Goal: Task Accomplishment & Management: Complete application form

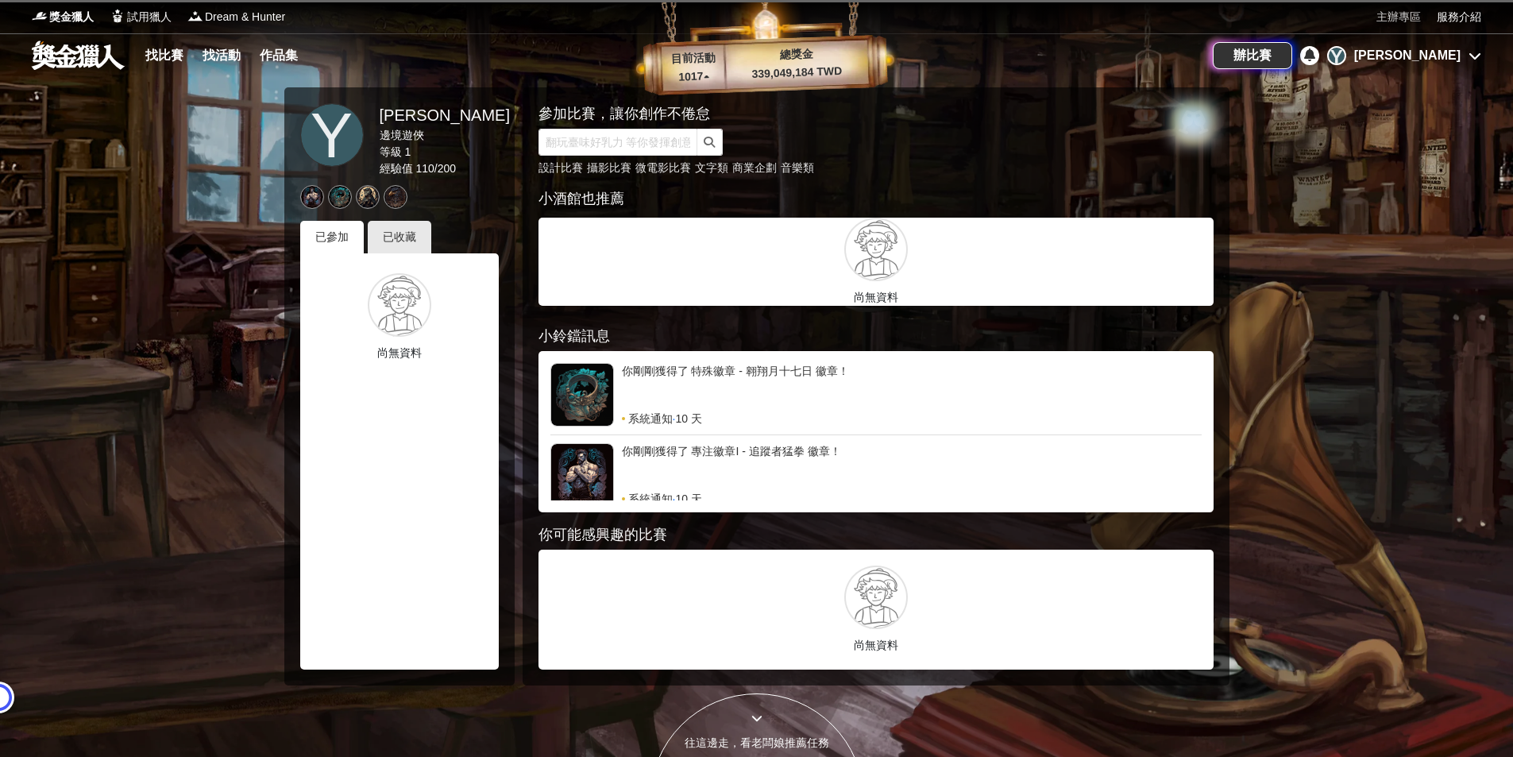
click at [1385, 12] on link "主辦專區" at bounding box center [1398, 17] width 44 height 17
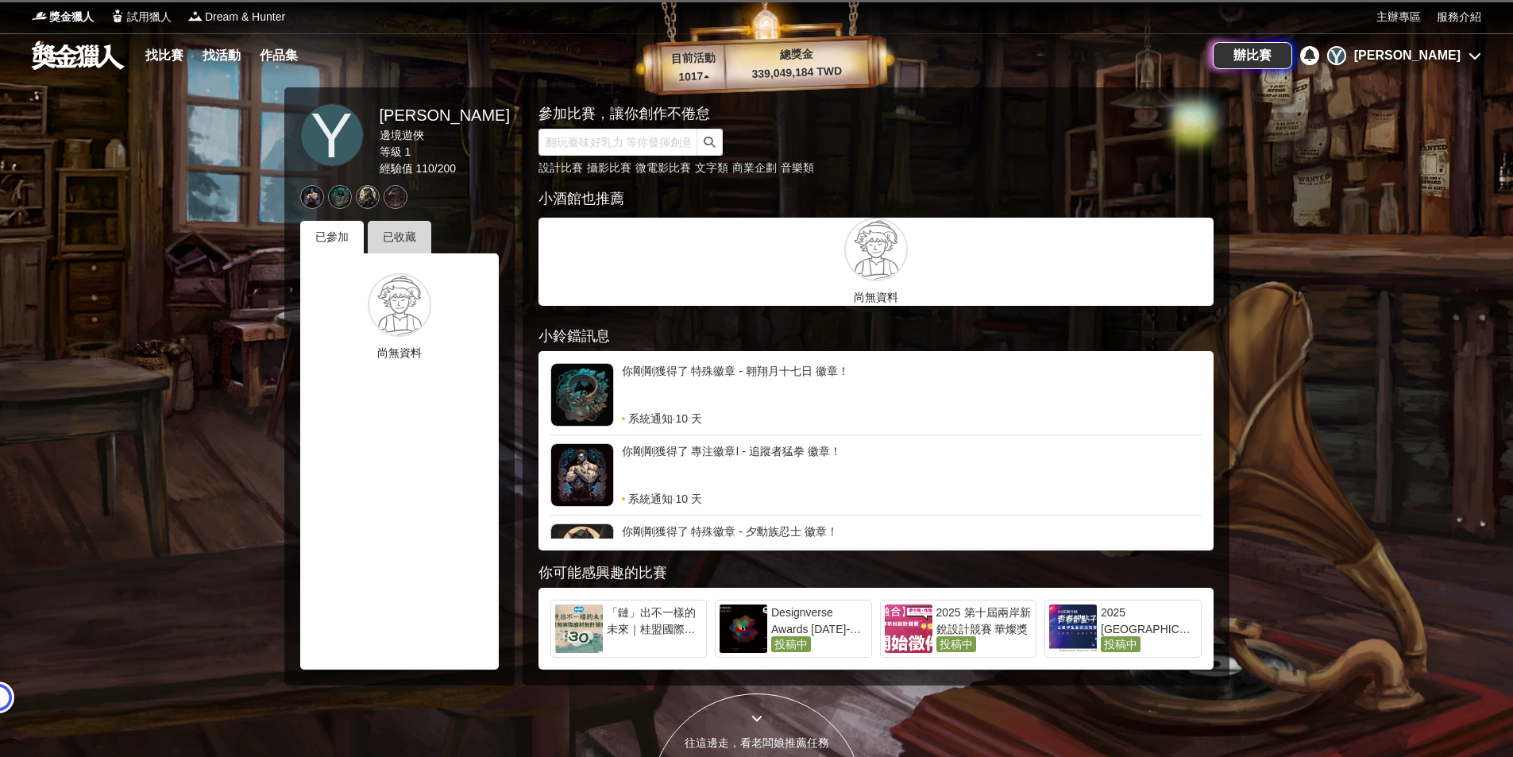
click at [407, 230] on div "已收藏" at bounding box center [400, 237] width 64 height 33
click at [373, 305] on span "投稿中" at bounding box center [389, 310] width 40 height 16
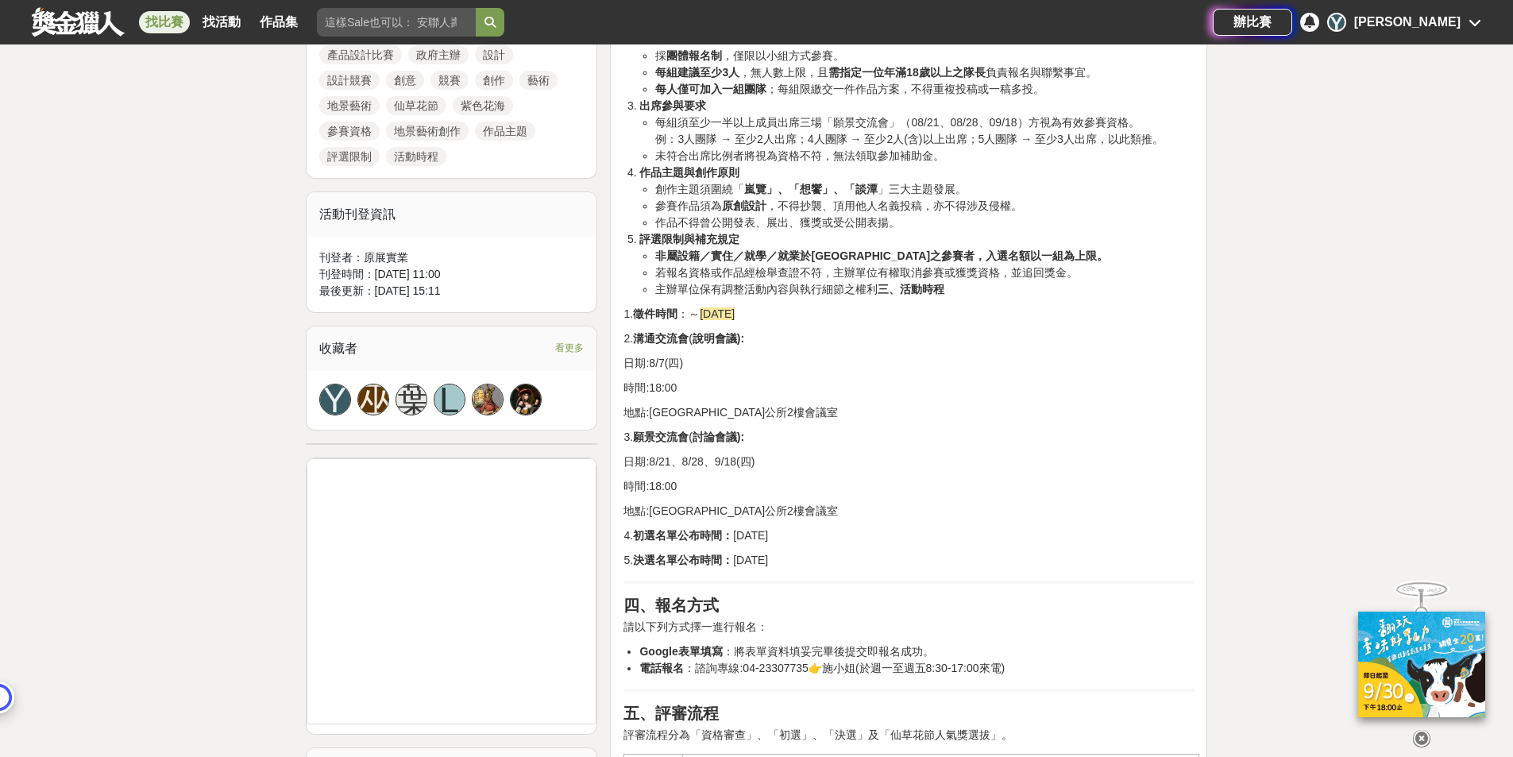
scroll to position [794, 0]
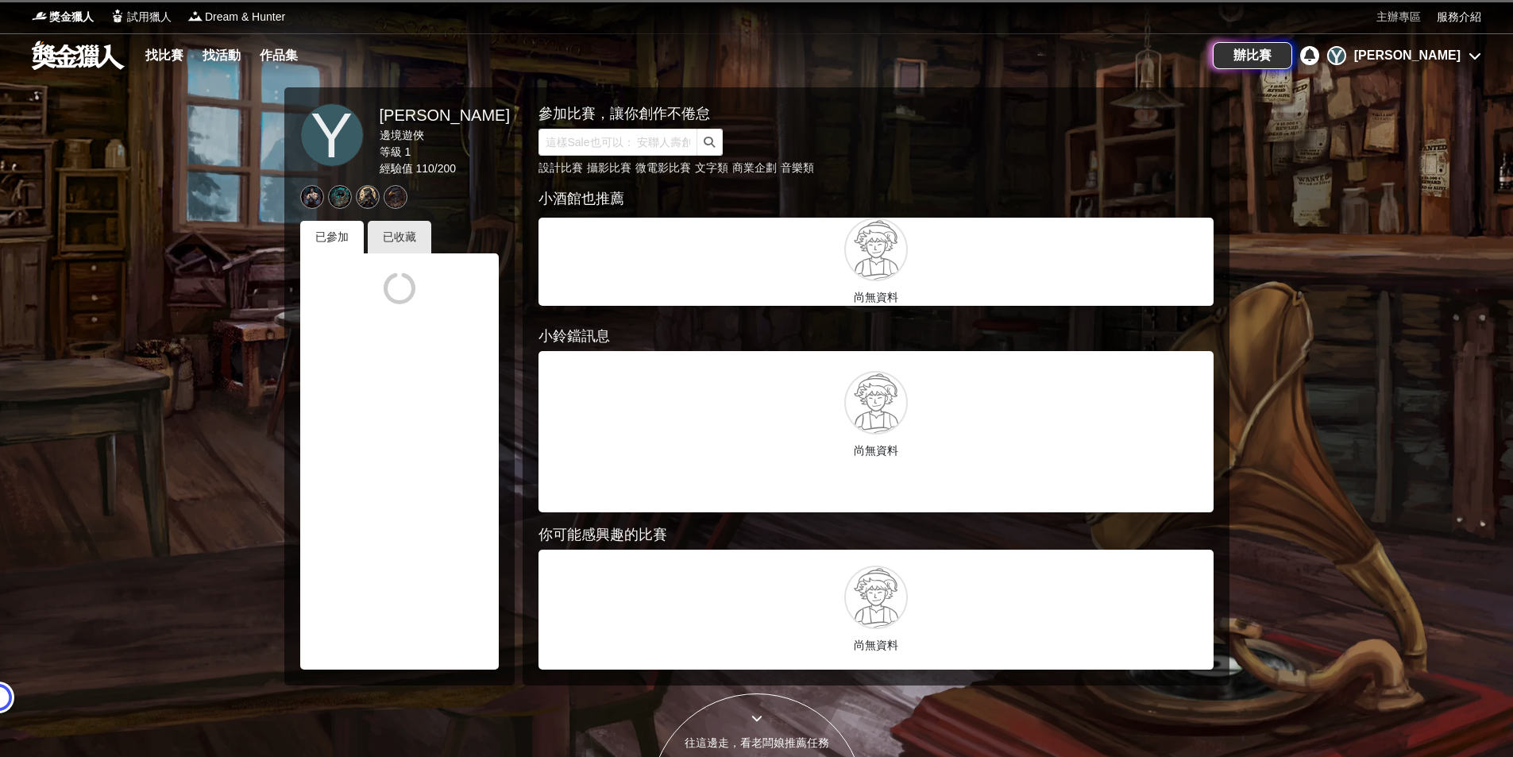
click at [1412, 12] on link "主辦專區" at bounding box center [1398, 17] width 44 height 17
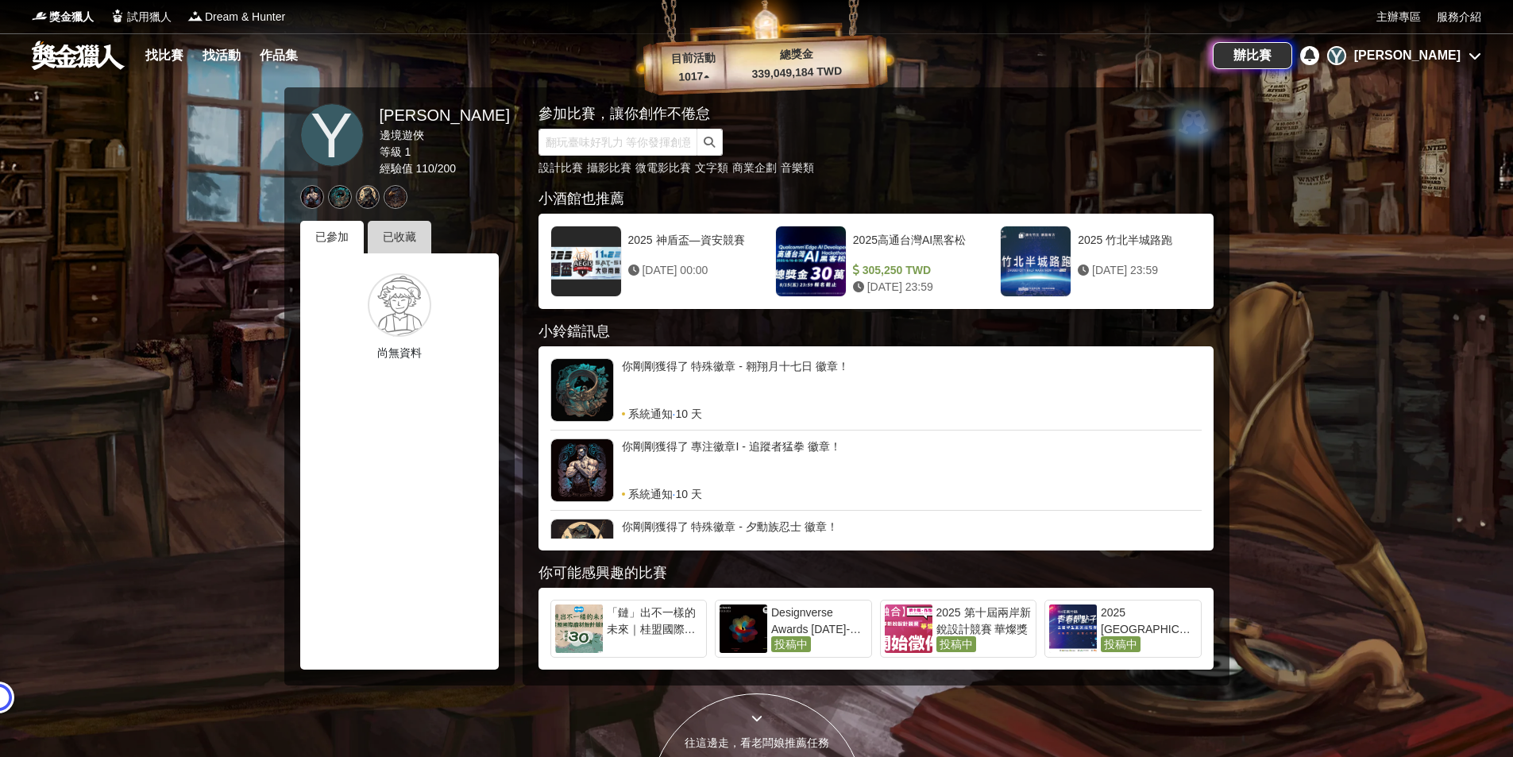
click at [400, 248] on div "已收藏" at bounding box center [400, 237] width 64 height 33
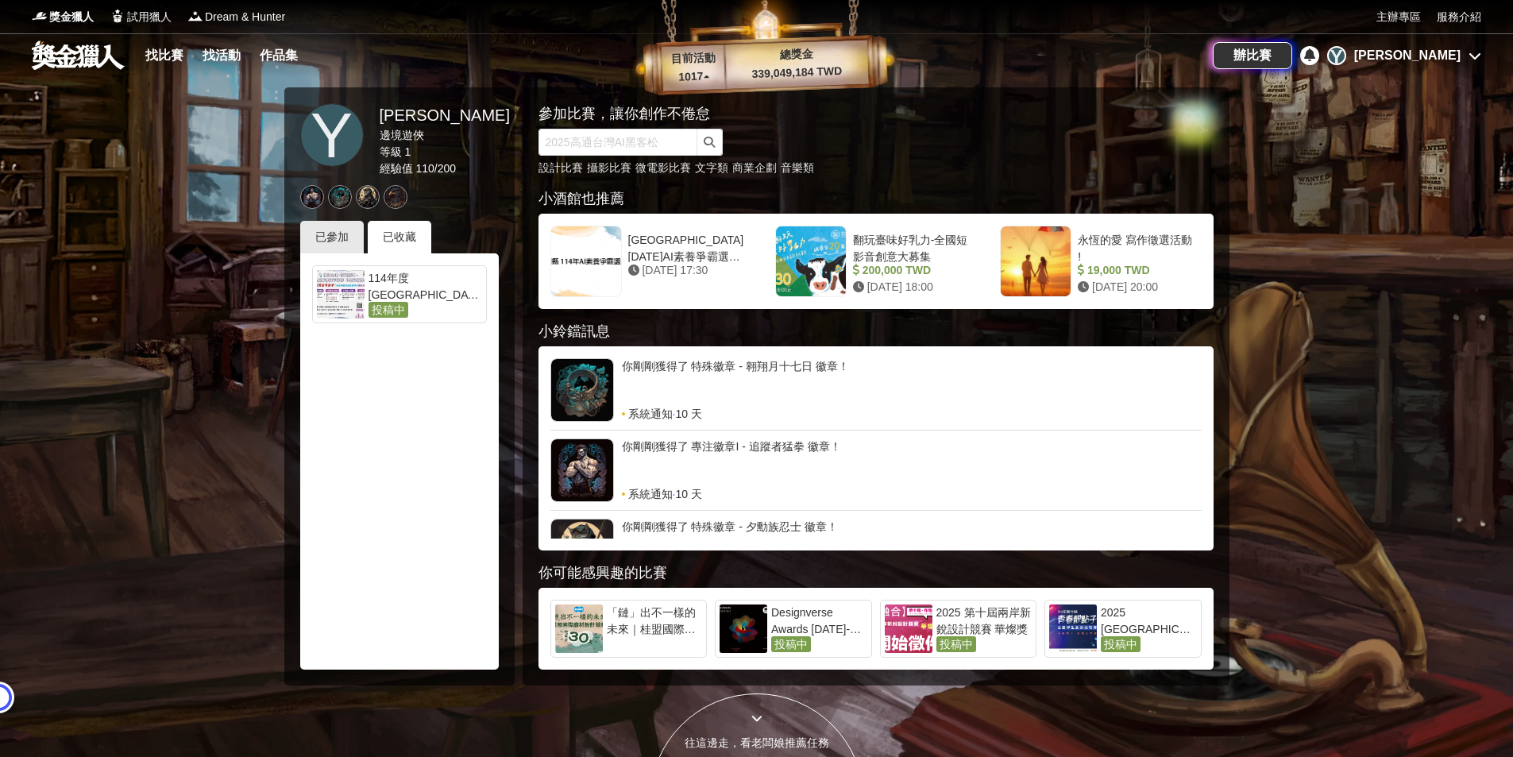
click at [392, 305] on span "投稿中" at bounding box center [389, 310] width 40 height 16
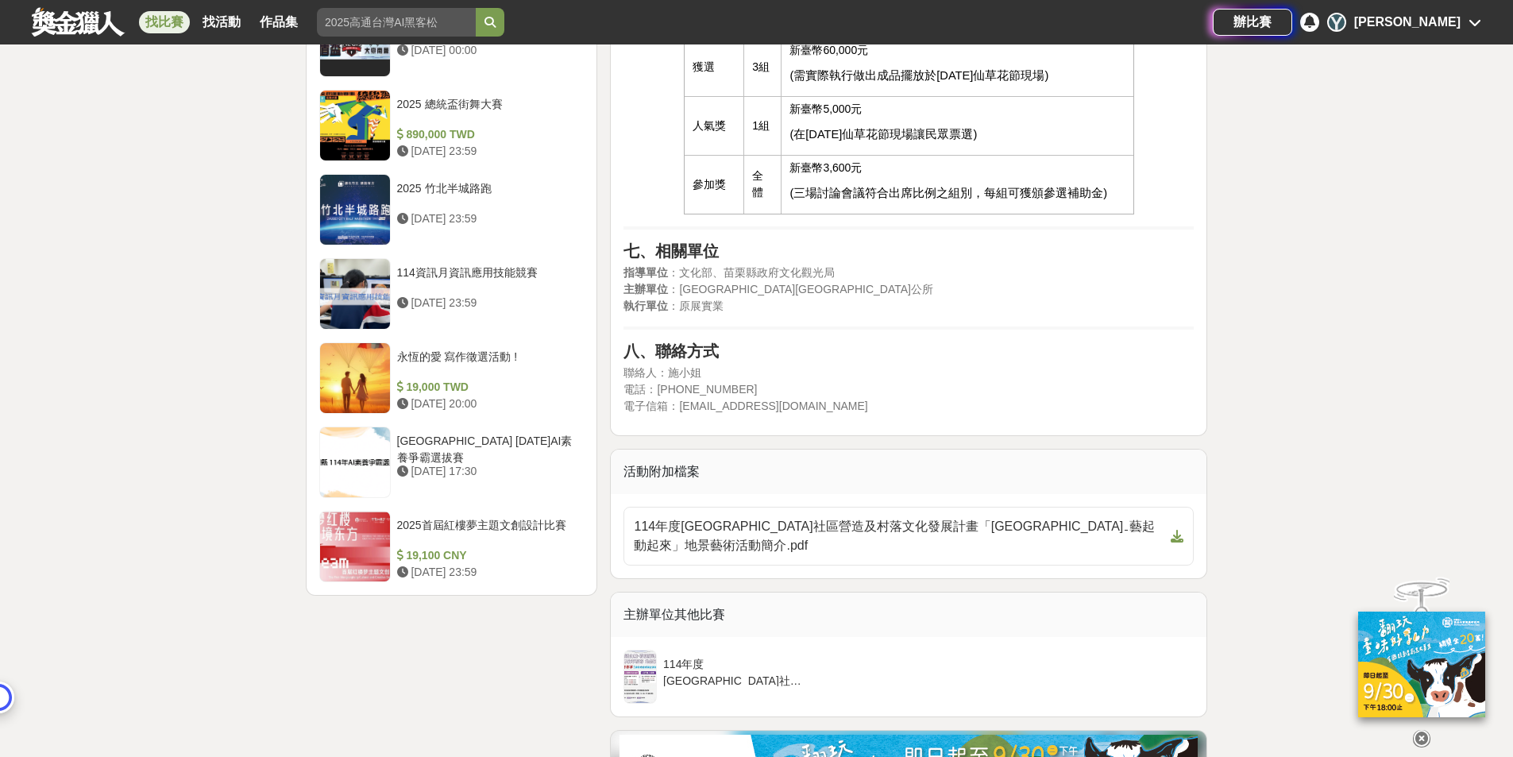
scroll to position [2224, 0]
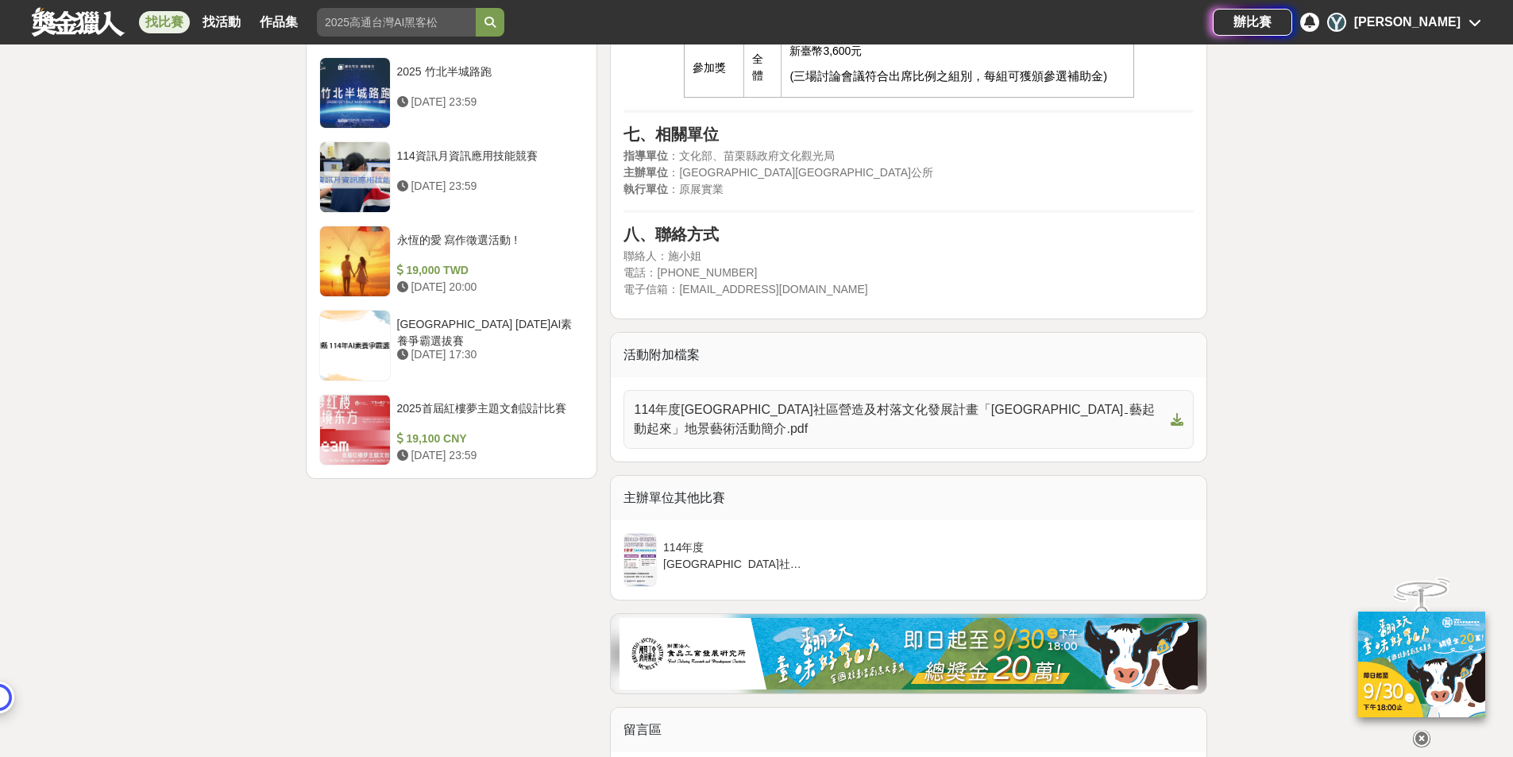
click at [797, 400] on span "114年度[GEOGRAPHIC_DATA]社區營造及村落文化發展計畫「[GEOGRAPHIC_DATA]ˍ藝起動起來」地景藝術活動簡介.pdf" at bounding box center [899, 419] width 531 height 38
